Goal: Find contact information: Find contact information

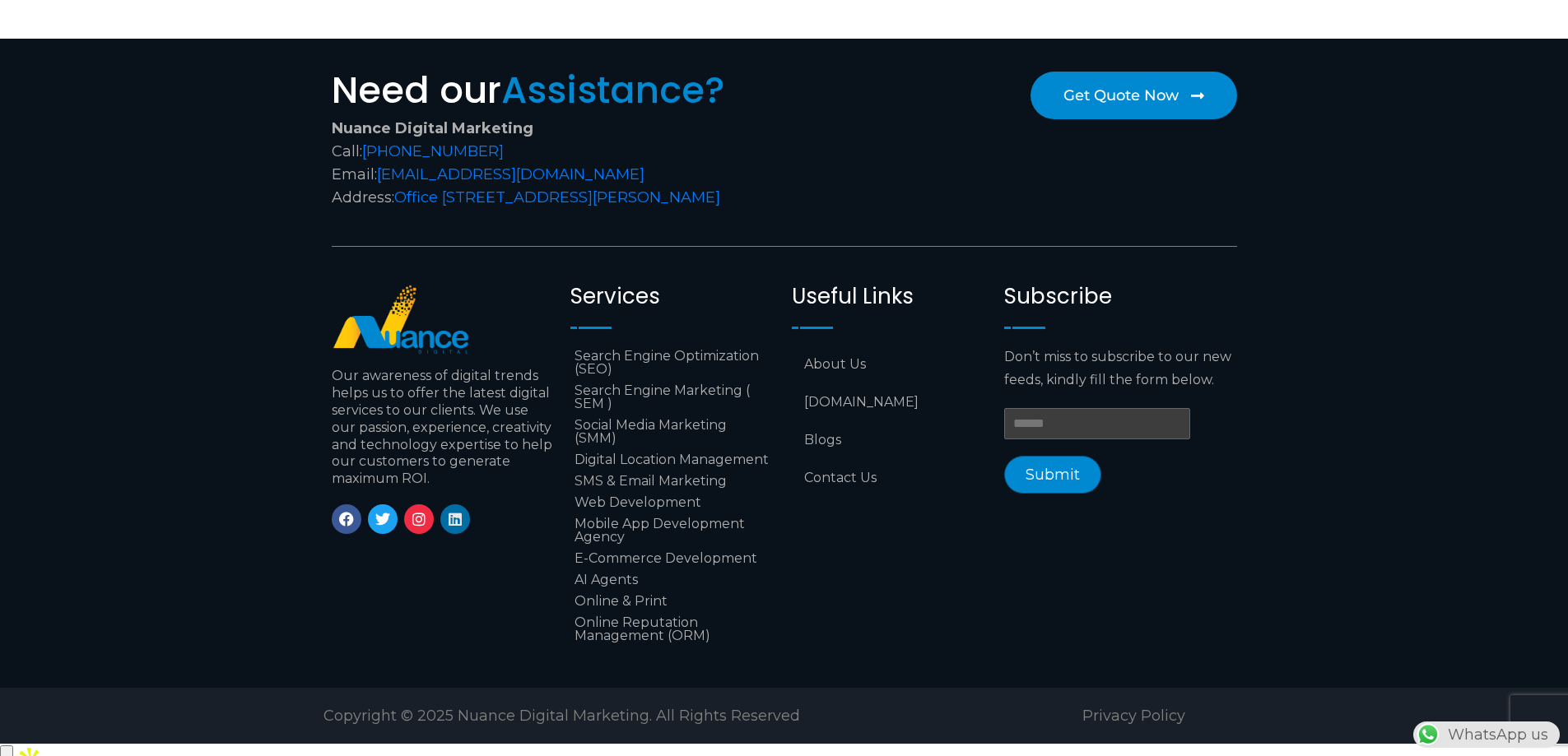
click at [454, 520] on icon at bounding box center [455, 519] width 15 height 15
click at [340, 523] on icon at bounding box center [346, 519] width 15 height 15
click at [423, 526] on icon at bounding box center [418, 519] width 15 height 15
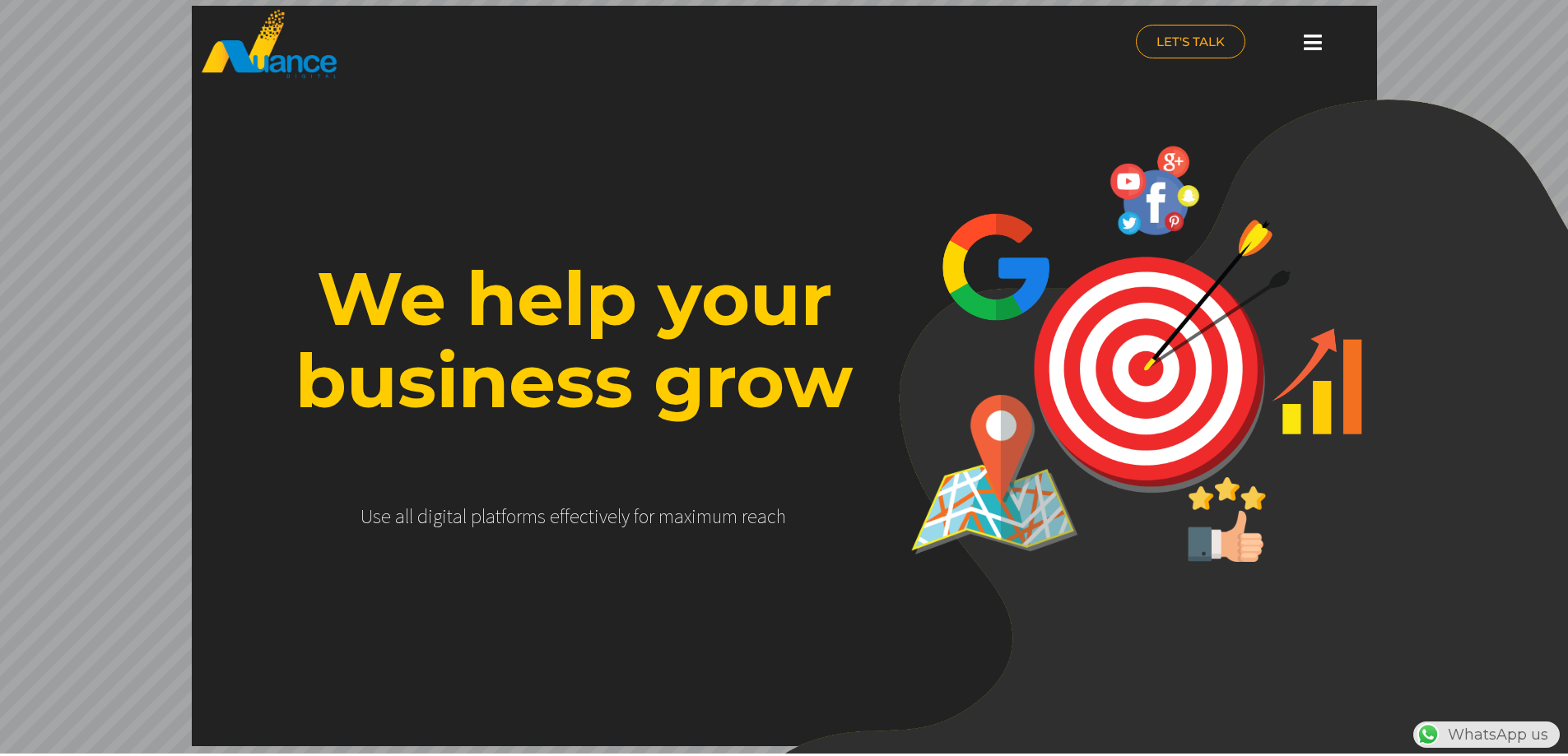
click at [1304, 44] on icon at bounding box center [1312, 43] width 18 height 21
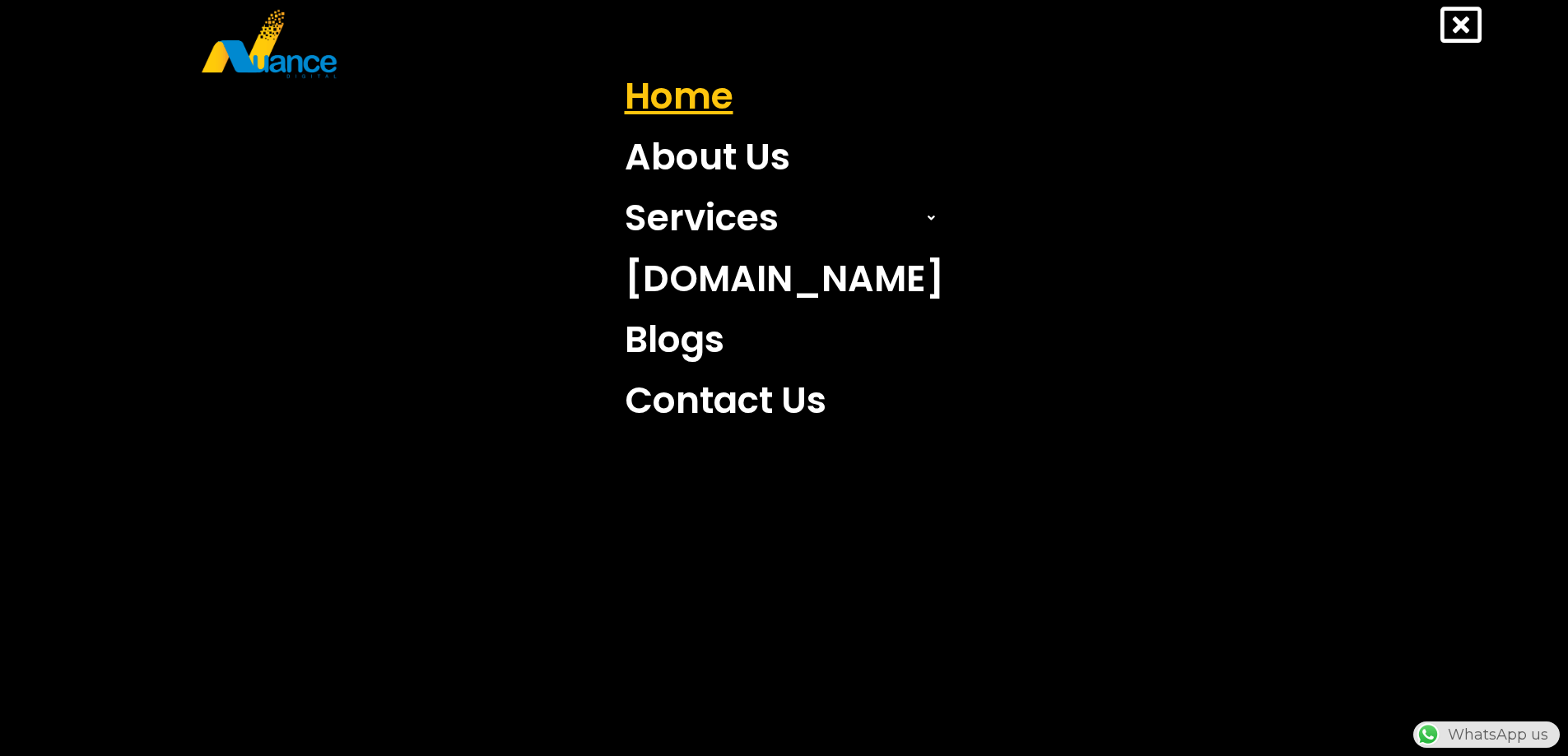
scroll to position [0, 1]
click at [662, 95] on link "Home" at bounding box center [784, 96] width 344 height 61
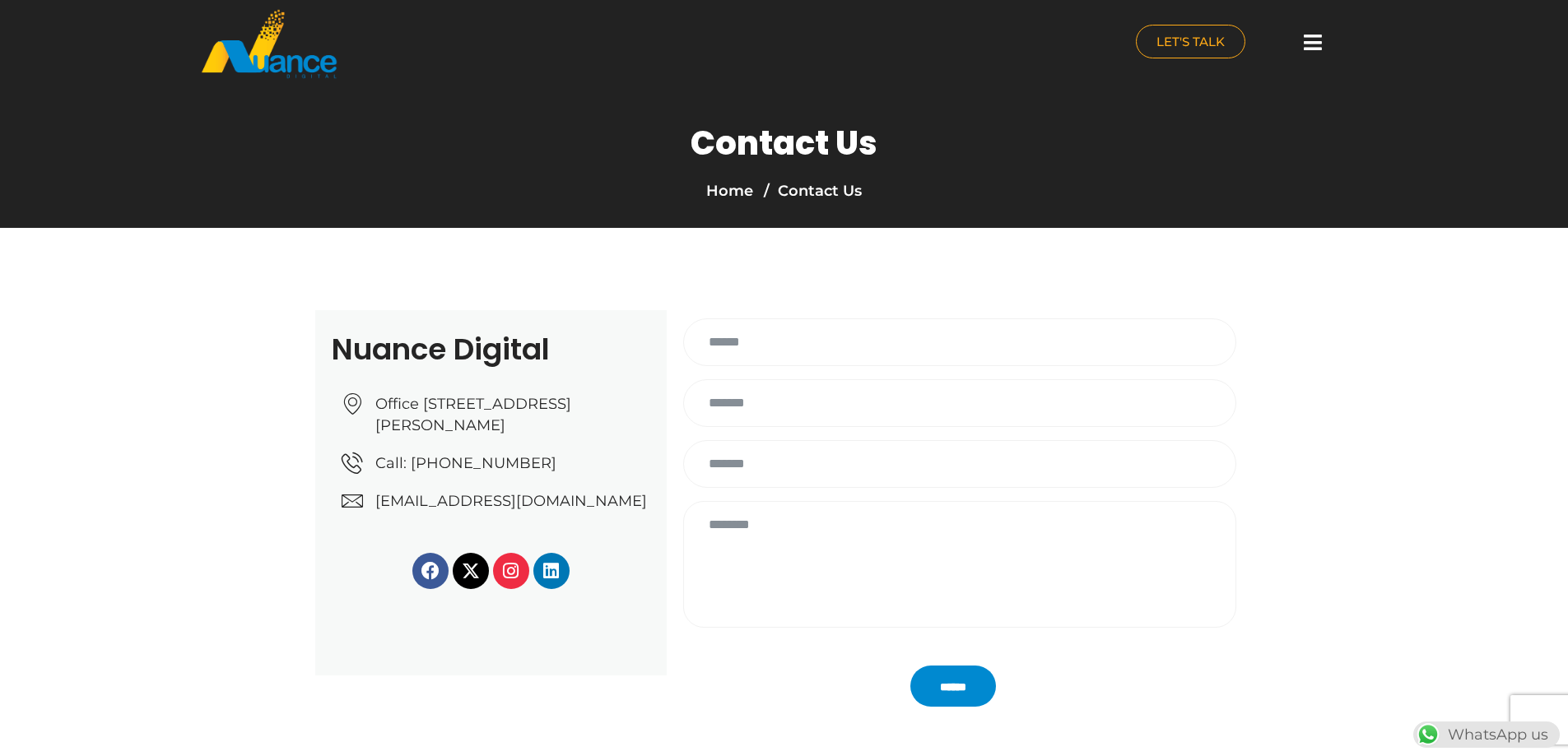
scroll to position [358, 0]
click at [470, 580] on icon at bounding box center [471, 570] width 18 height 18
